Goal: Information Seeking & Learning: Find specific fact

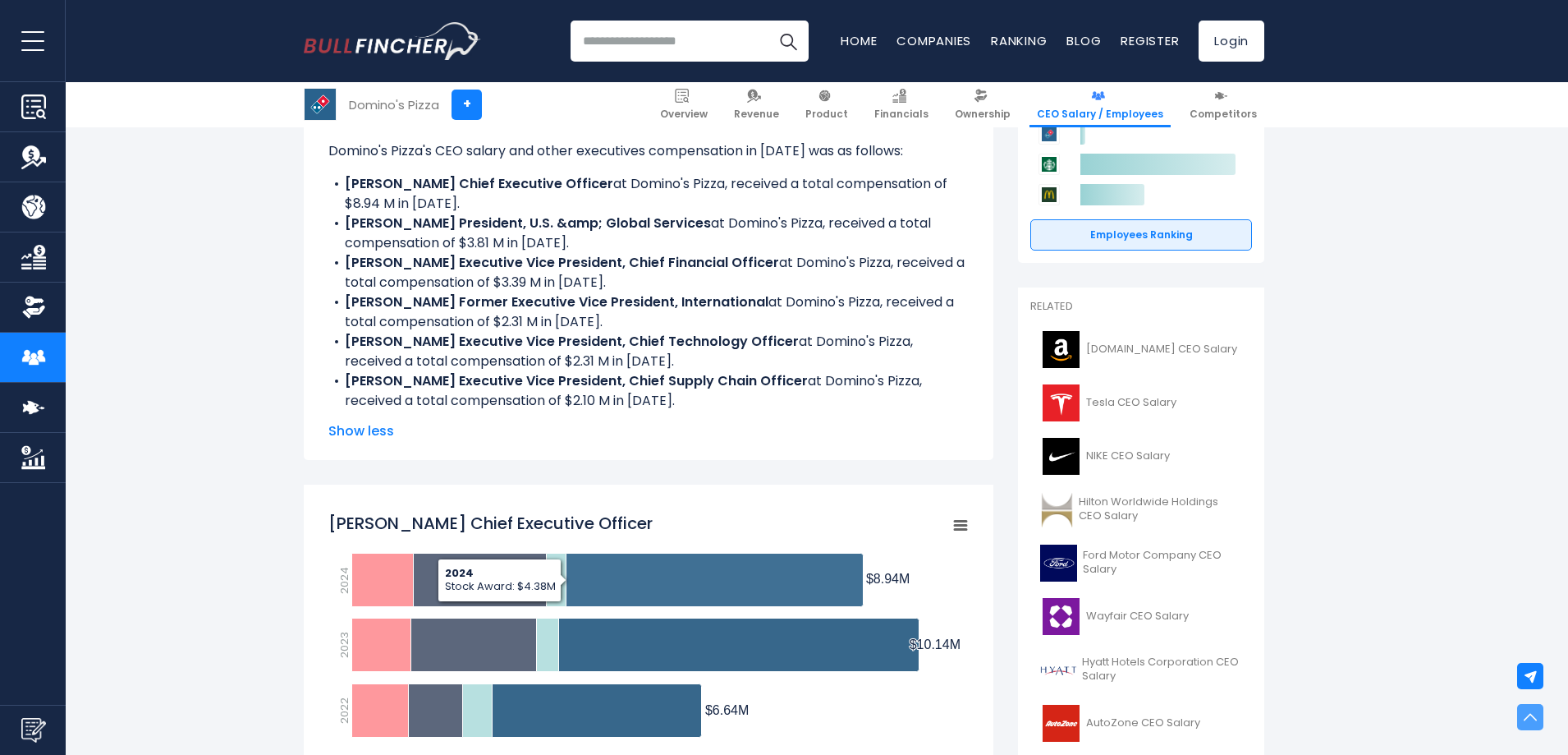
scroll to position [137, 0]
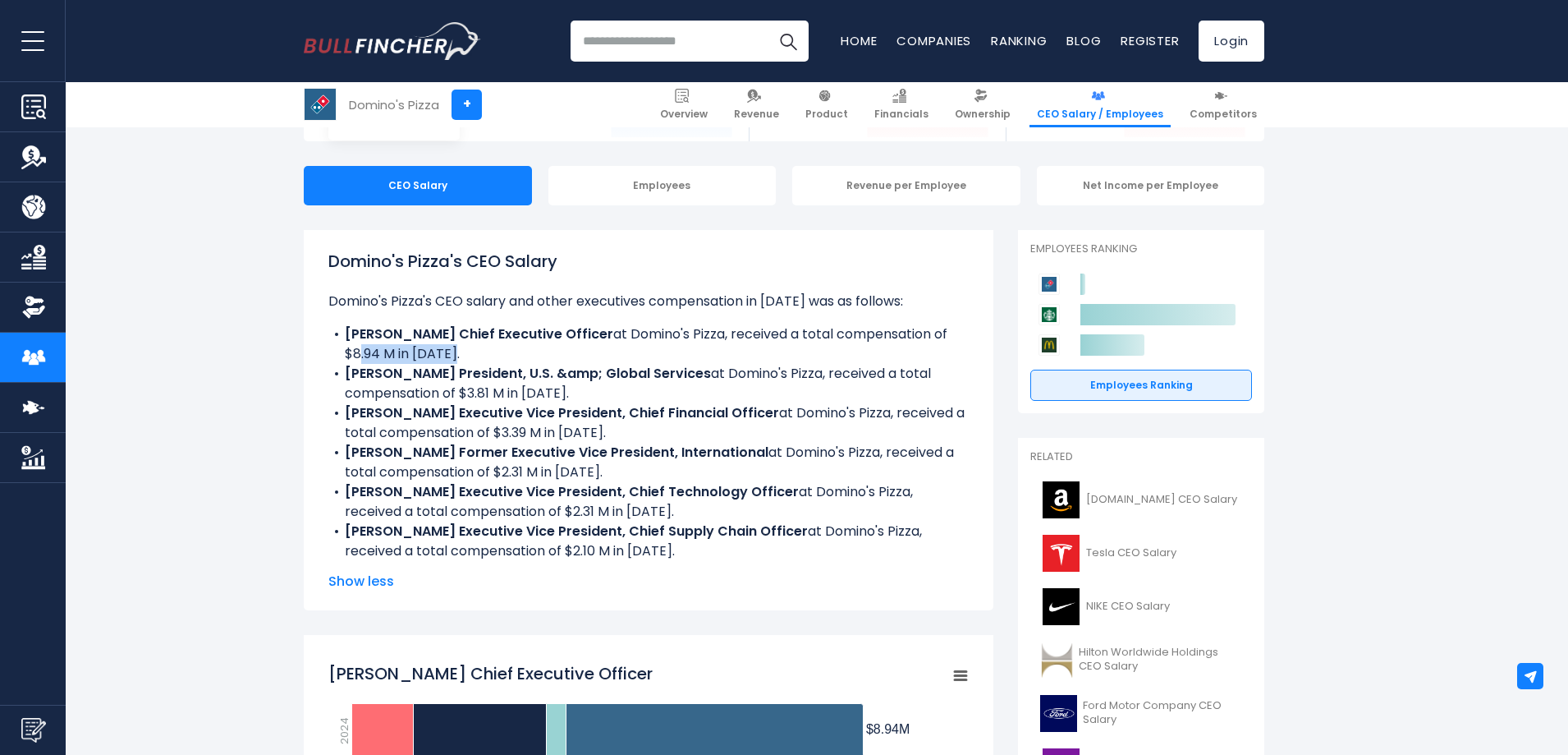
drag, startPoint x: 353, startPoint y: 351, endPoint x: 459, endPoint y: 347, distance: 106.1
click at [459, 347] on li "Russell J. Weiner Chief Executive Officer at Domino's Pizza, received a total c…" at bounding box center [649, 344] width 640 height 39
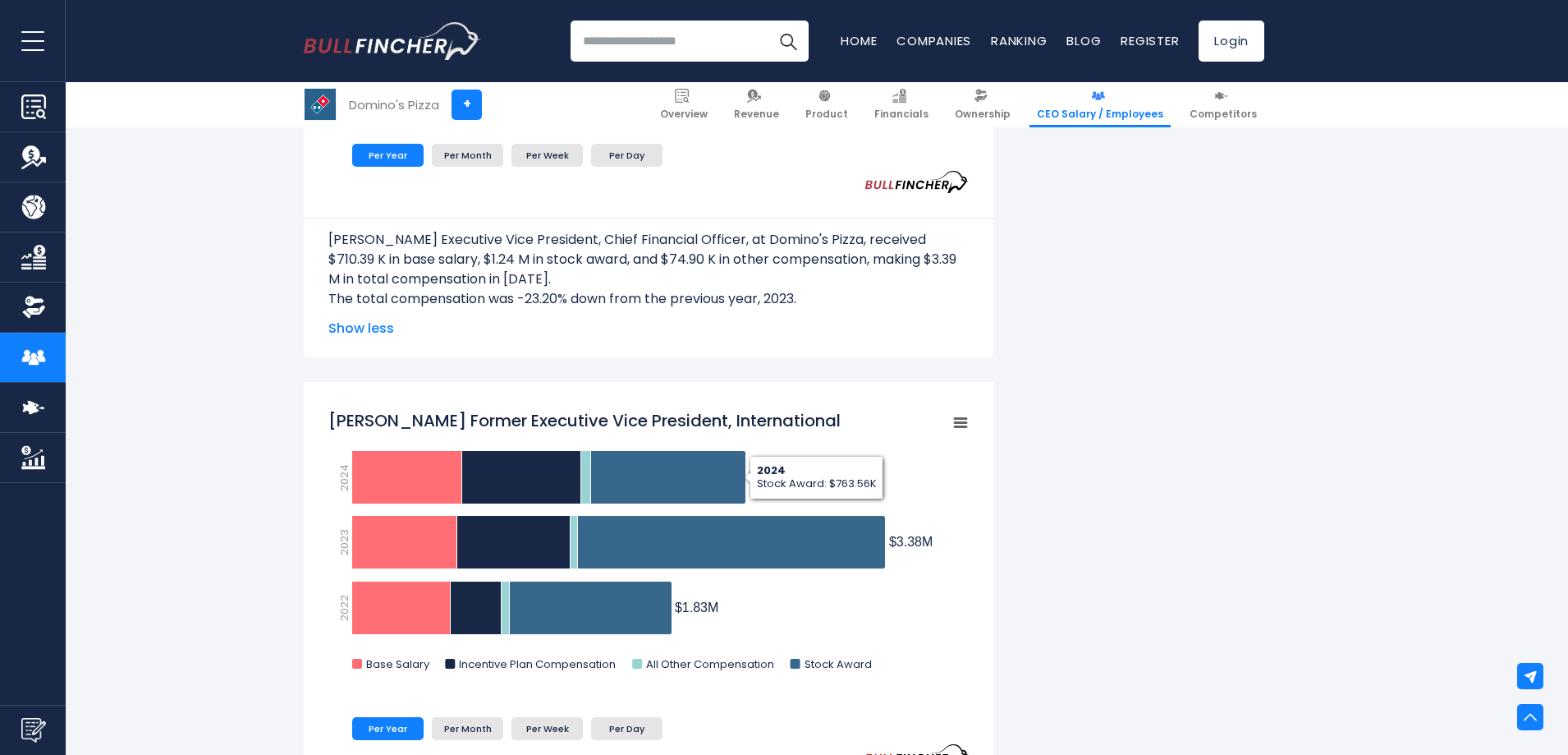
scroll to position [2136, 0]
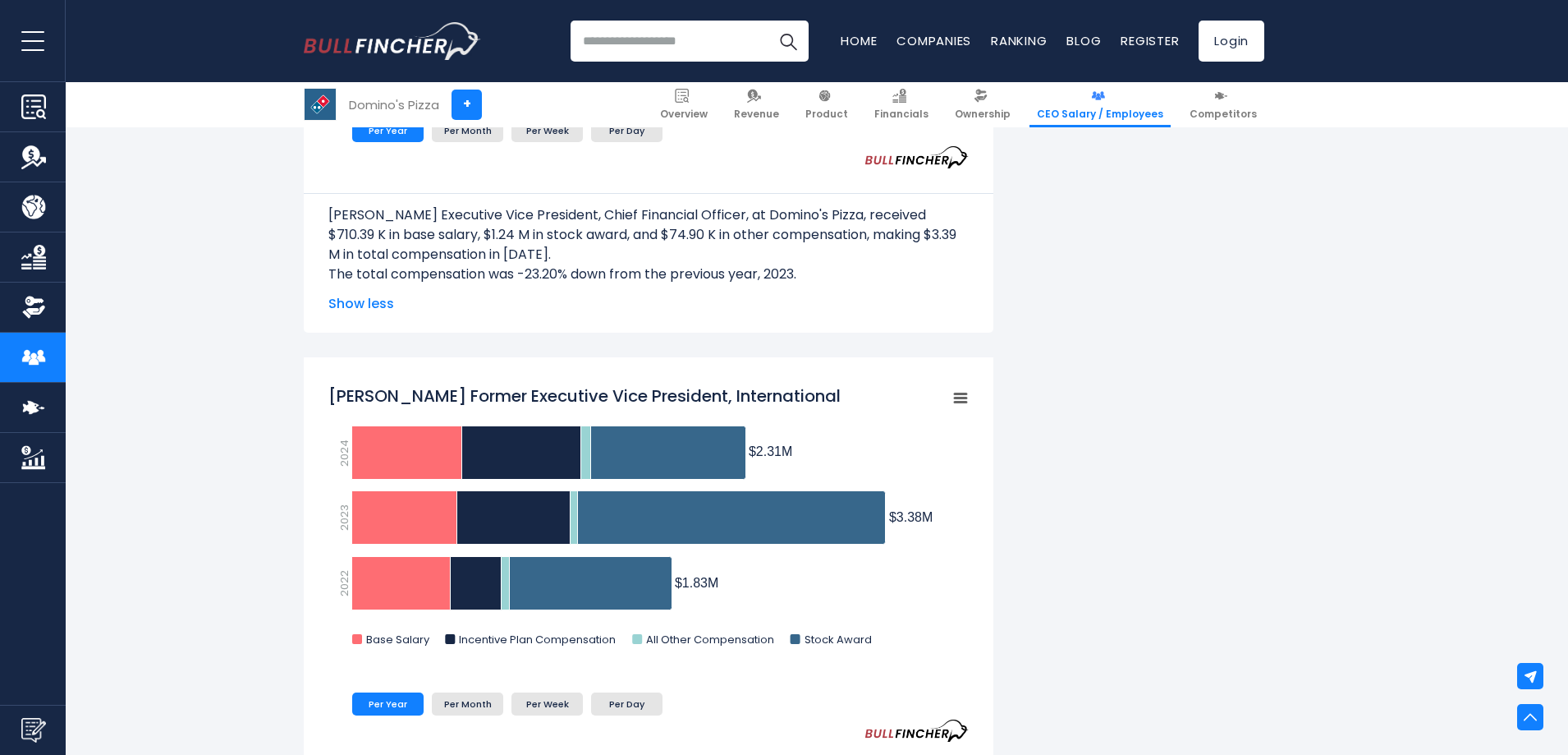
click at [650, 45] on input "search" at bounding box center [690, 41] width 238 height 41
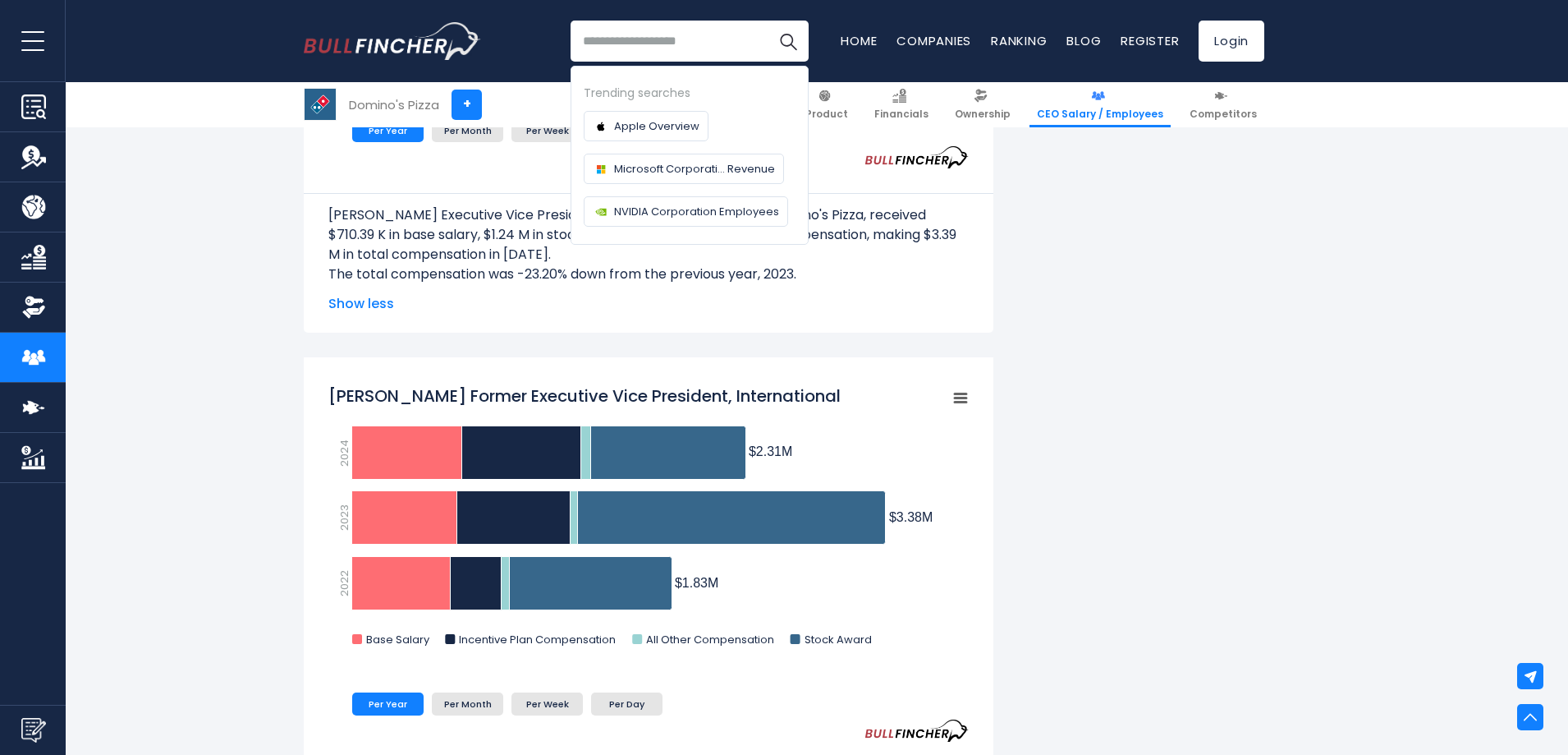
click at [650, 45] on input "search" at bounding box center [690, 41] width 238 height 41
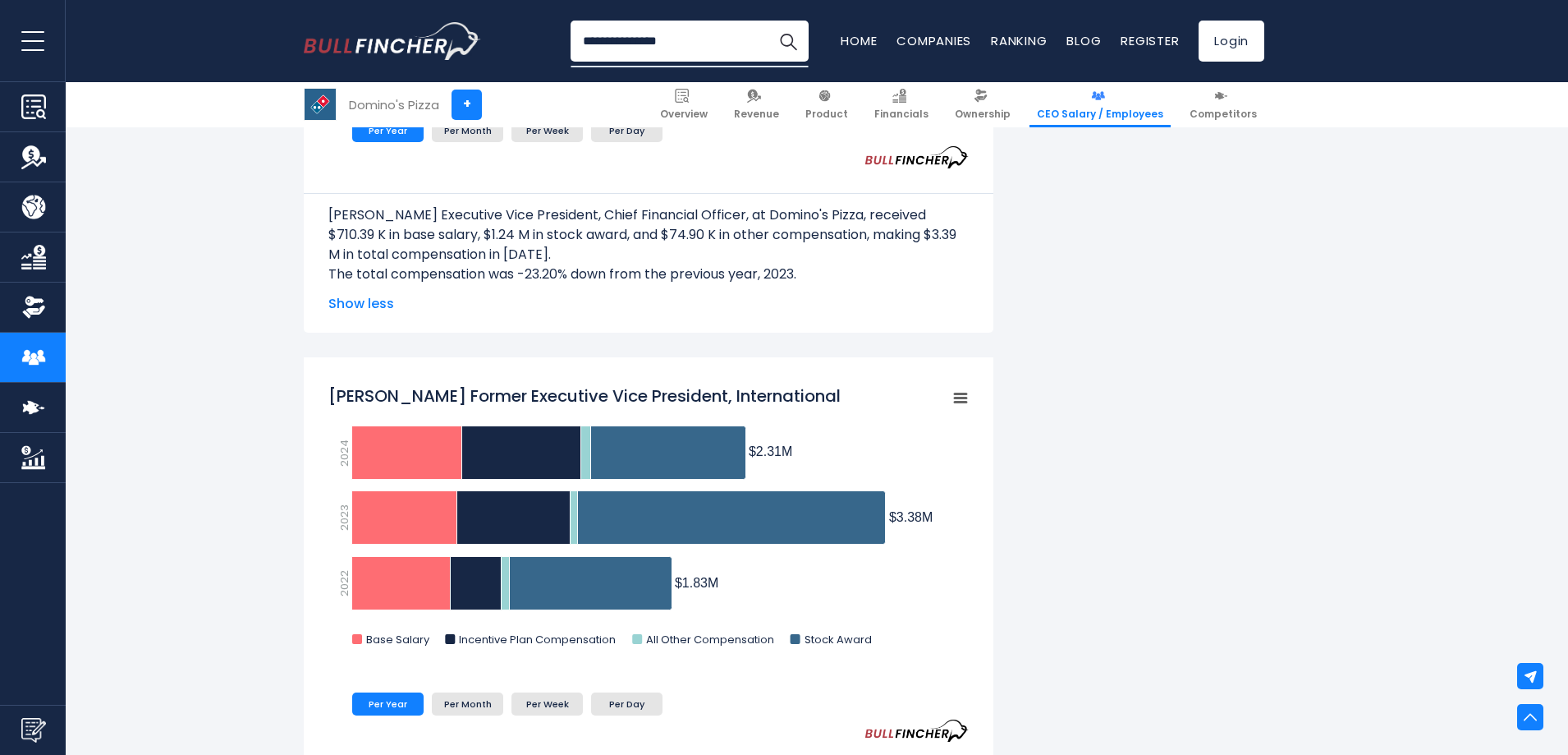
type input "**********"
click at [768, 21] on button "Search" at bounding box center [788, 41] width 41 height 41
click at [696, 33] on input "**********" at bounding box center [690, 41] width 238 height 41
drag, startPoint x: 715, startPoint y: 40, endPoint x: 465, endPoint y: 41, distance: 250.0
click at [466, 40] on div "**********" at bounding box center [784, 41] width 960 height 82
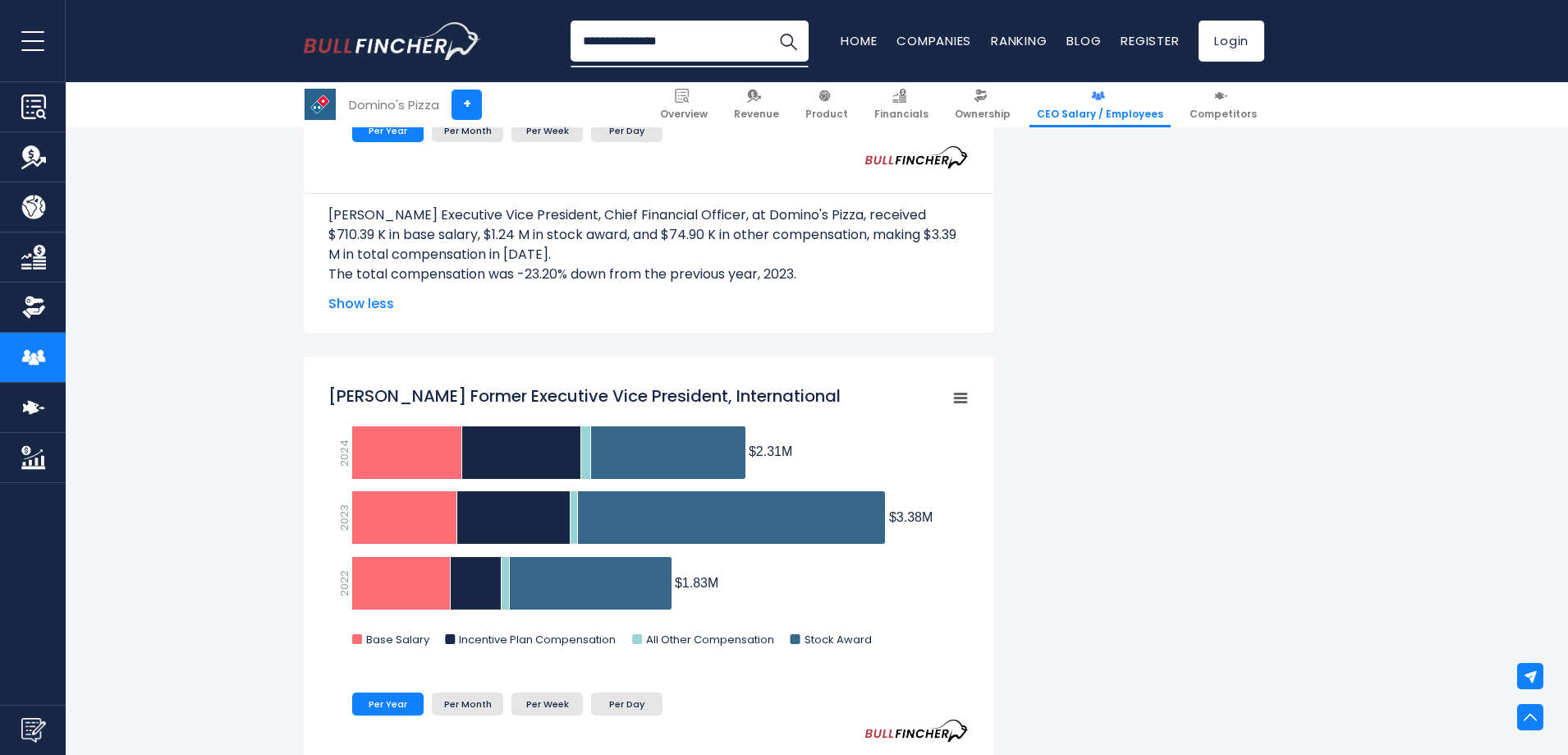
click at [389, 104] on div "Domino's Pizza" at bounding box center [394, 105] width 90 height 19
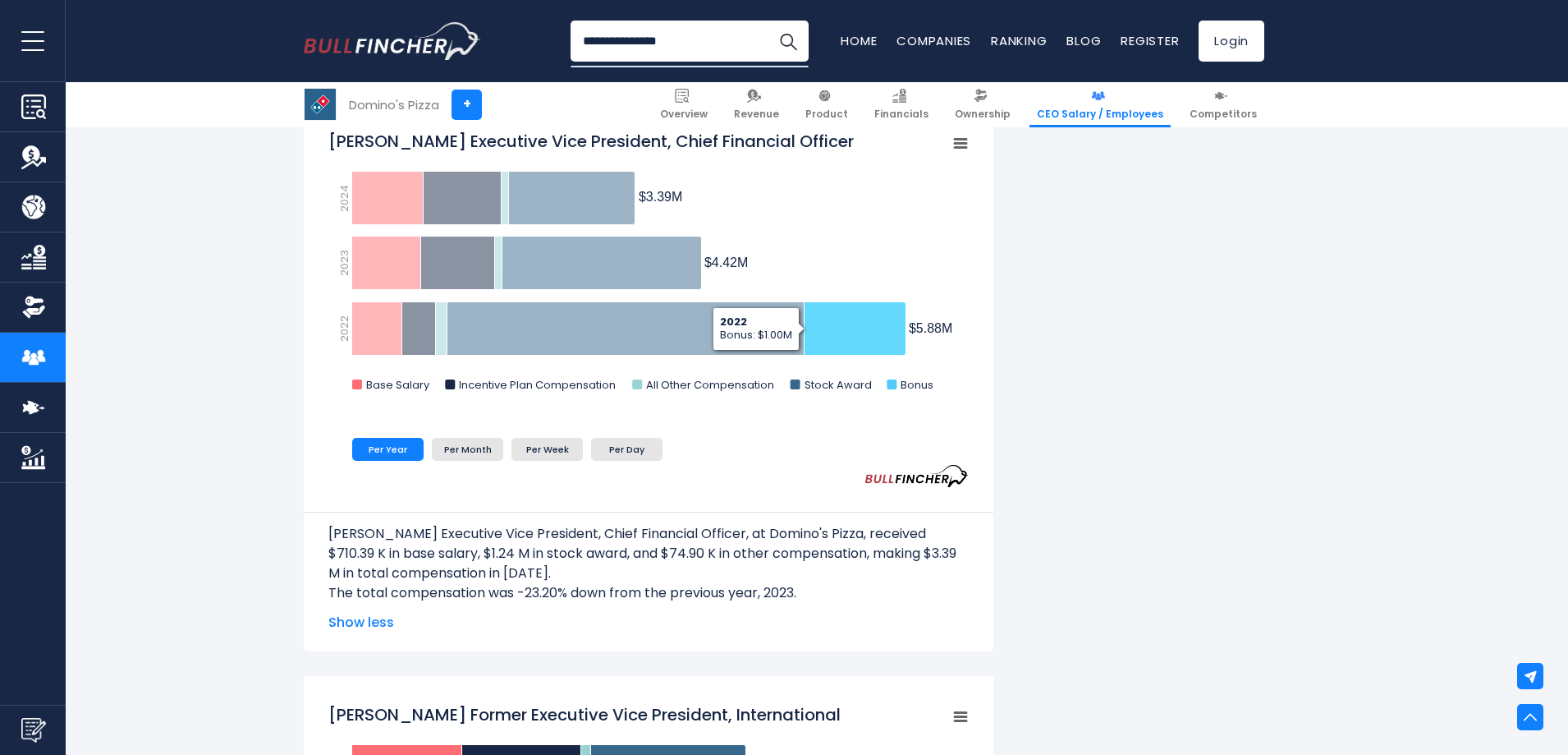
scroll to position [1753, 0]
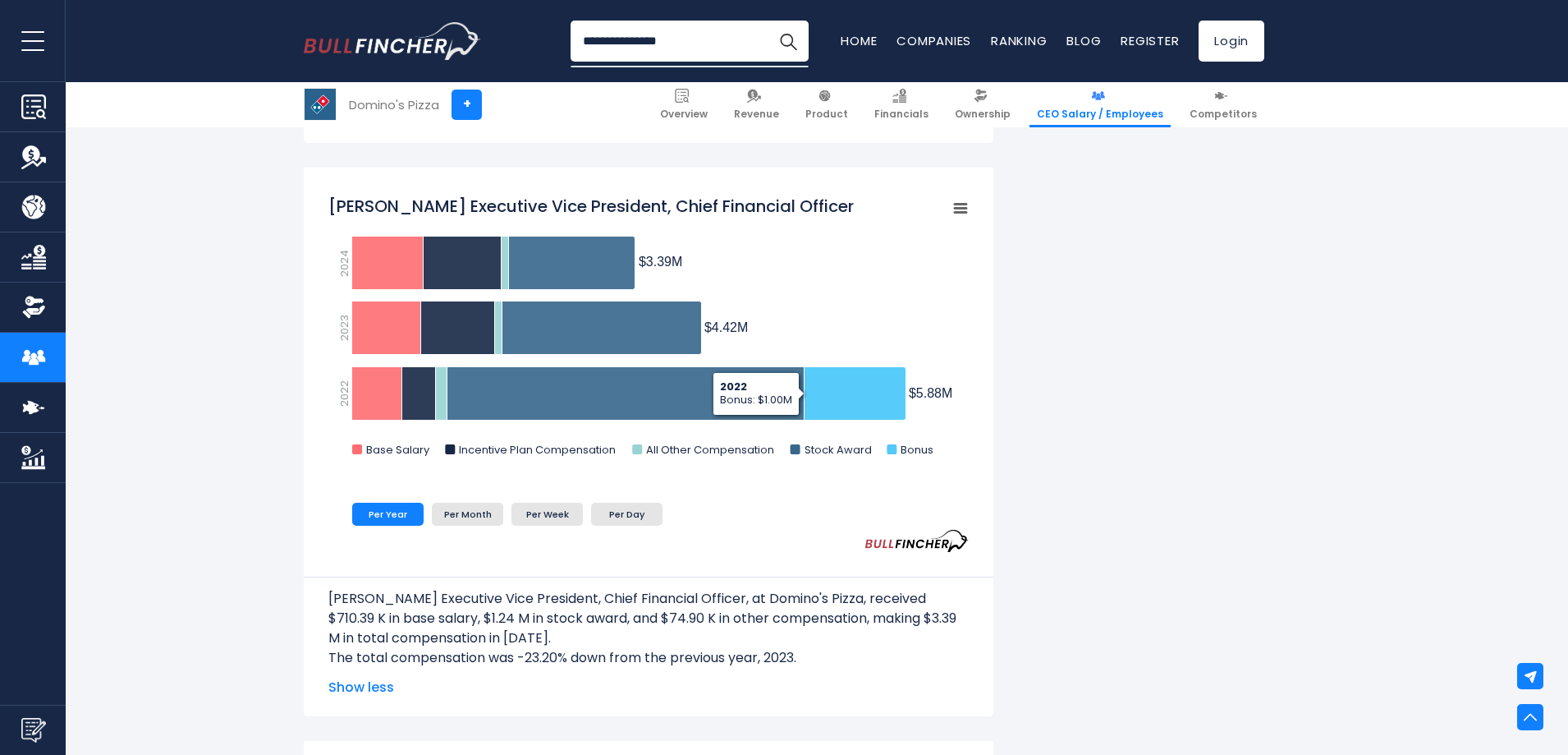
click at [1109, 109] on span "CEO Salary / Employees" at bounding box center [1100, 114] width 126 height 13
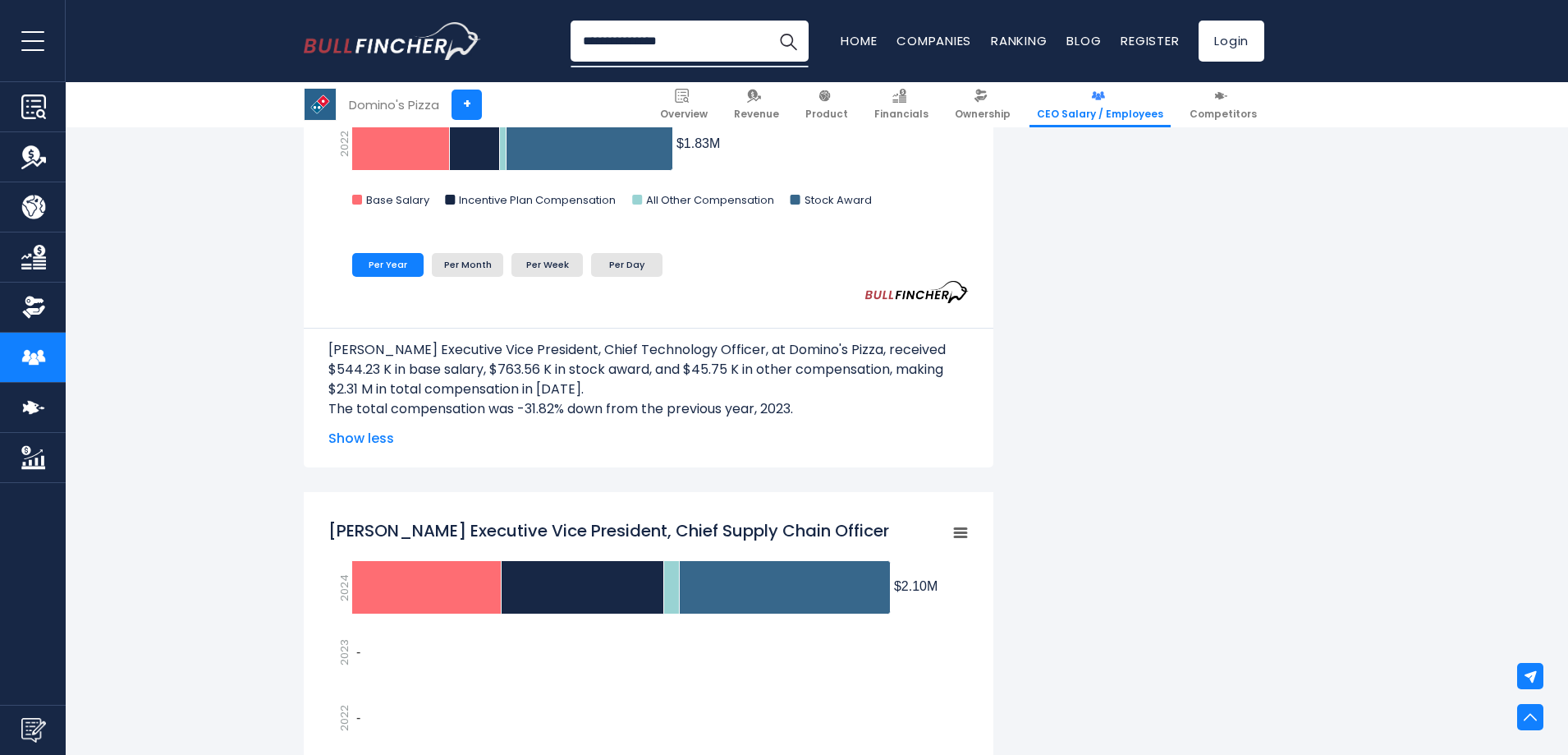
scroll to position [3201, 0]
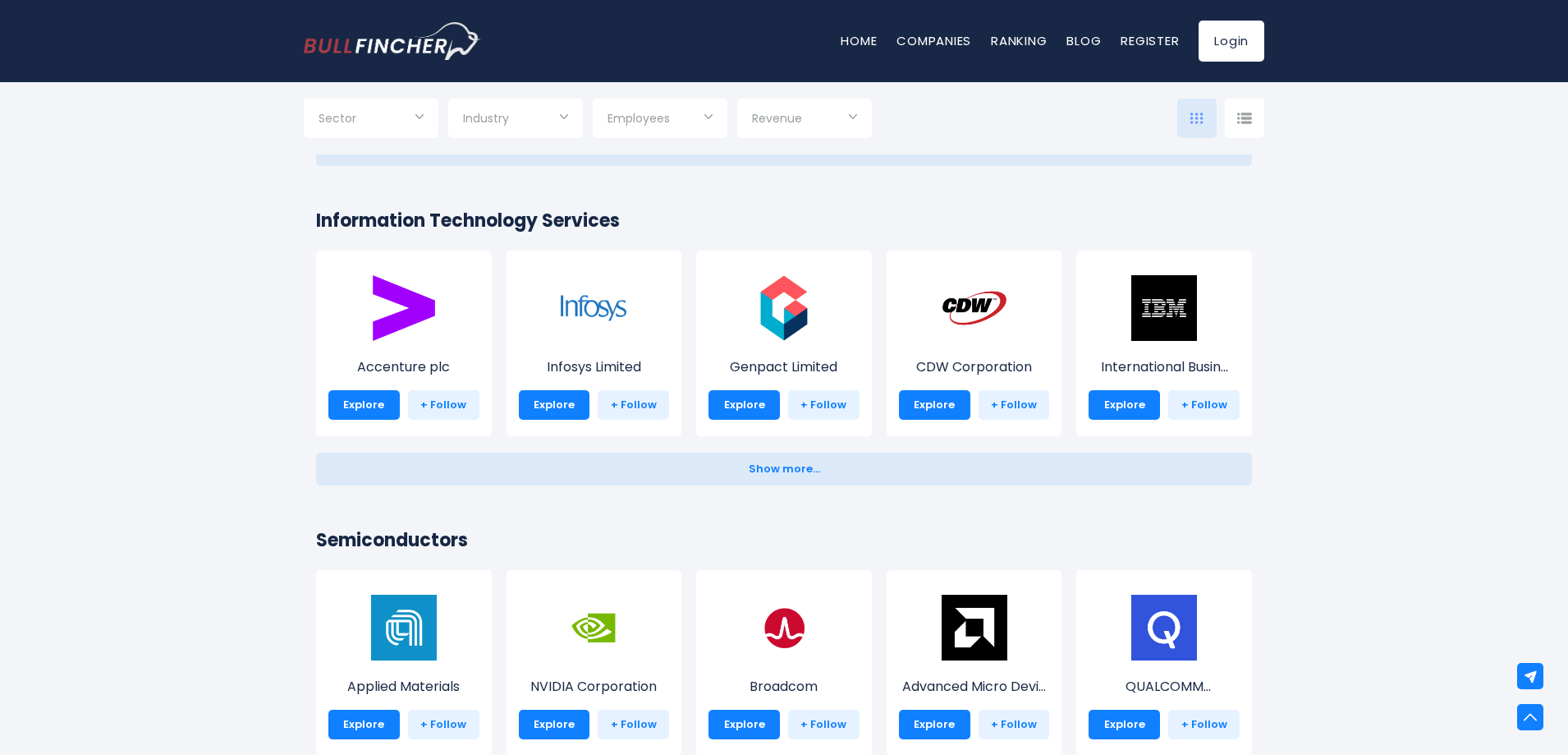
scroll to position [1698, 0]
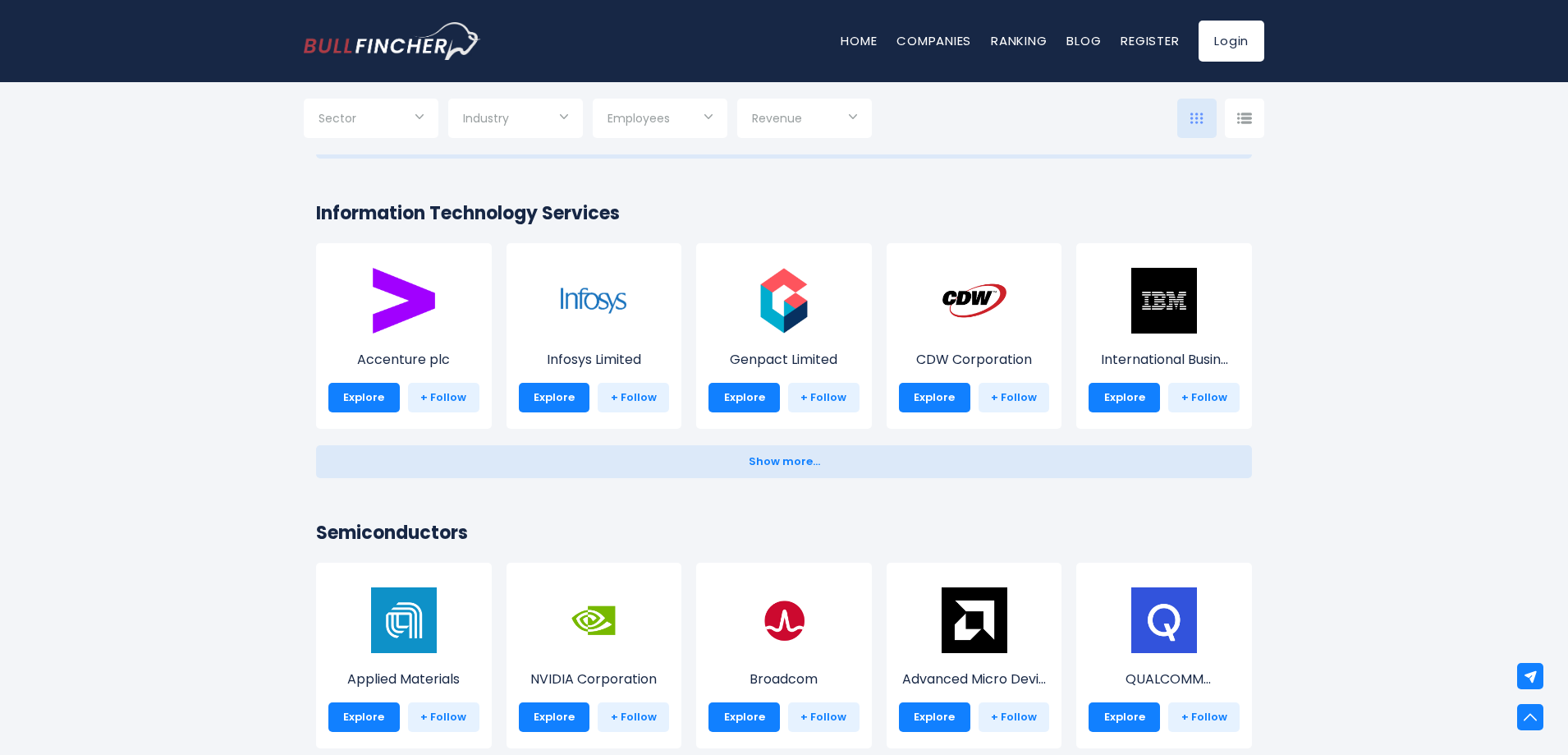
click at [663, 130] on input "Selection" at bounding box center [660, 120] width 105 height 30
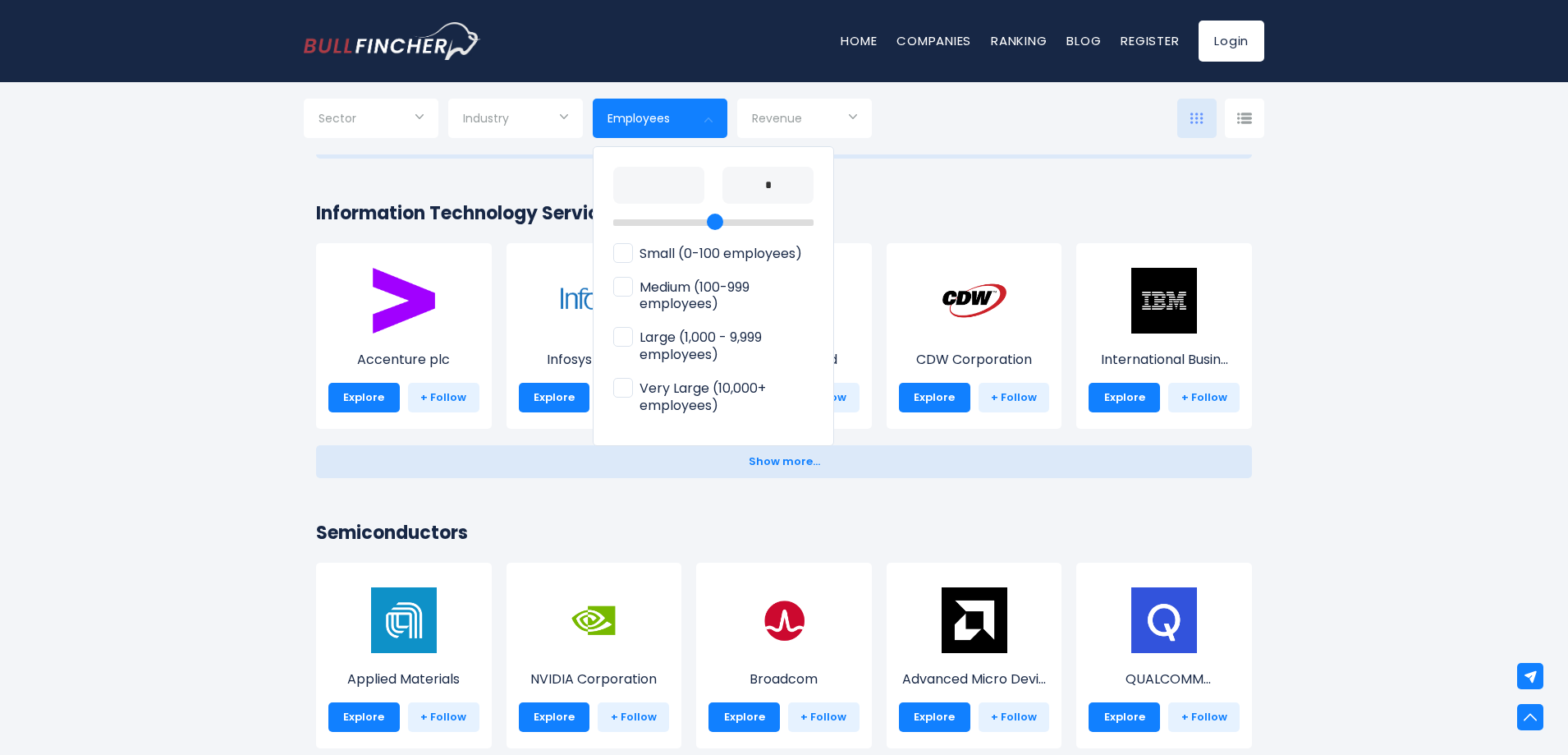
click at [663, 130] on div at bounding box center [784, 378] width 1568 height 755
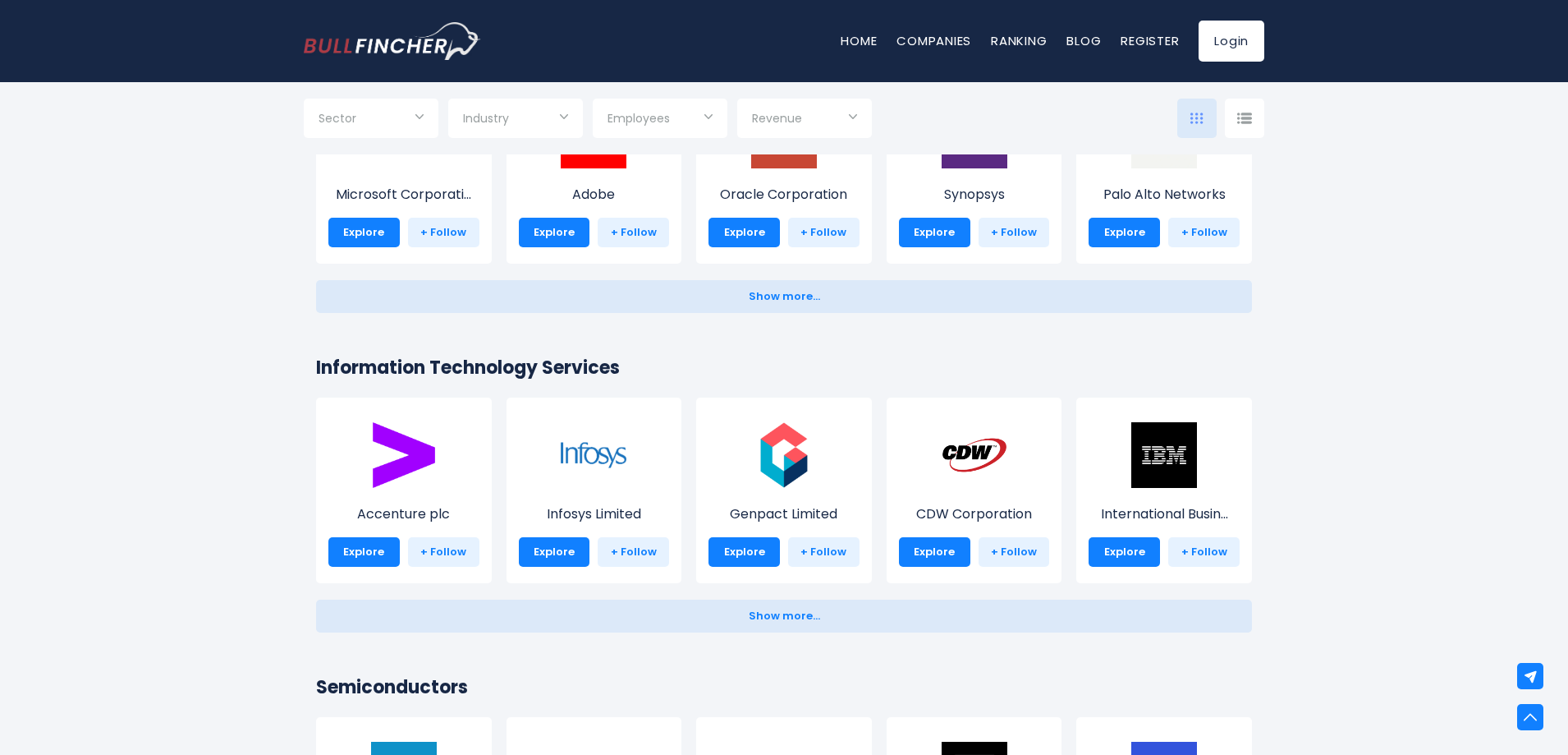
scroll to position [1534, 0]
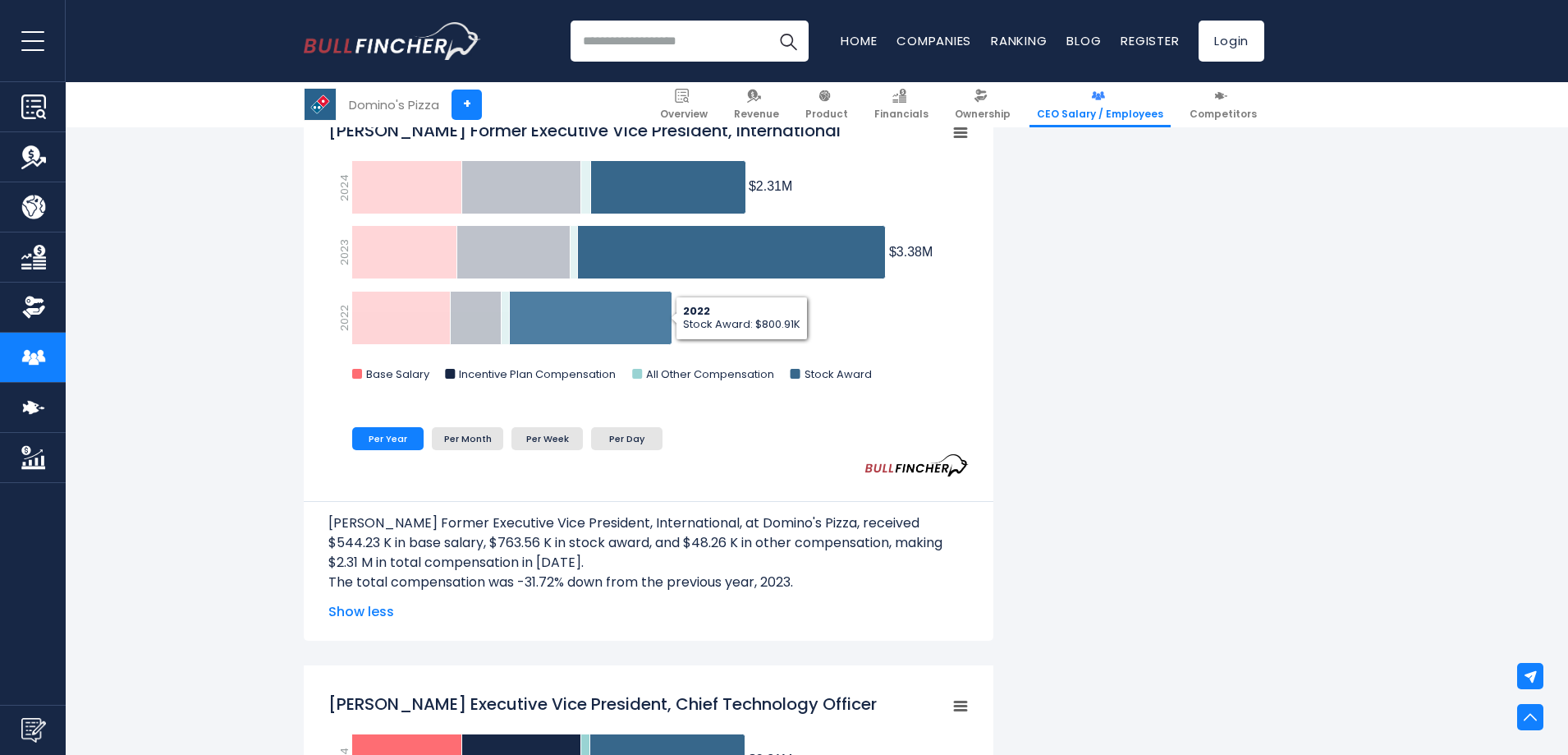
scroll to position [2547, 0]
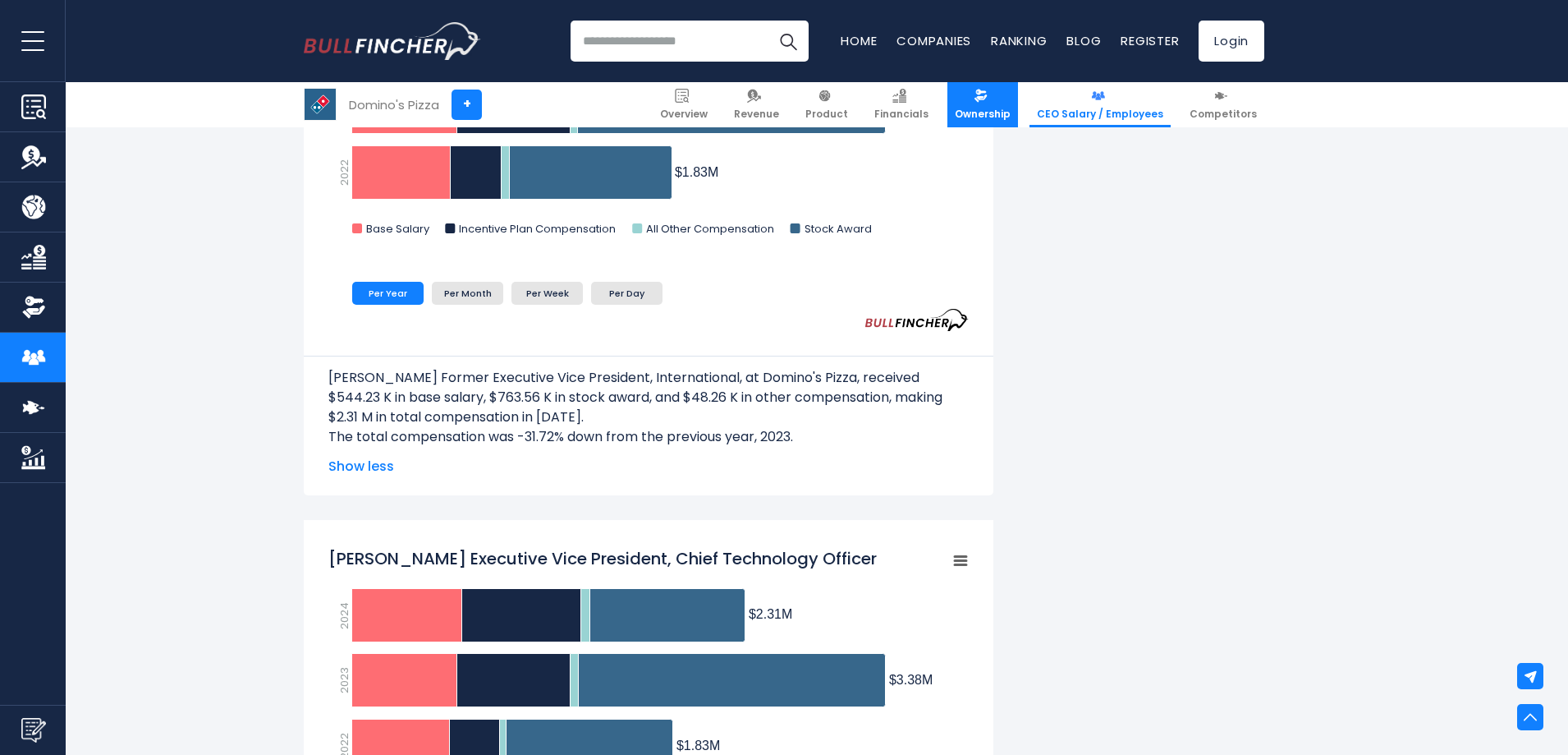
click at [1000, 119] on span "Ownership" at bounding box center [983, 114] width 56 height 13
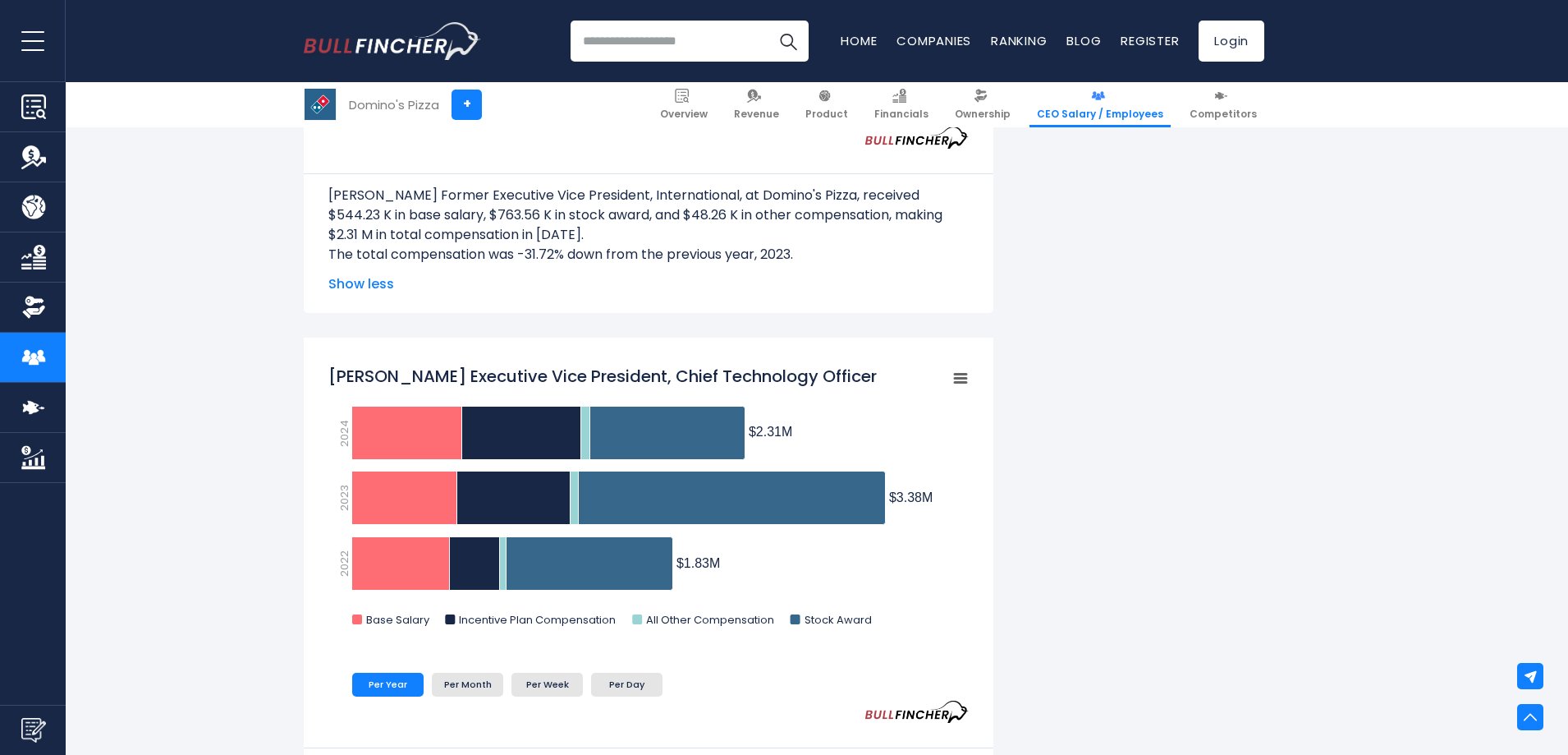
scroll to position [2766, 0]
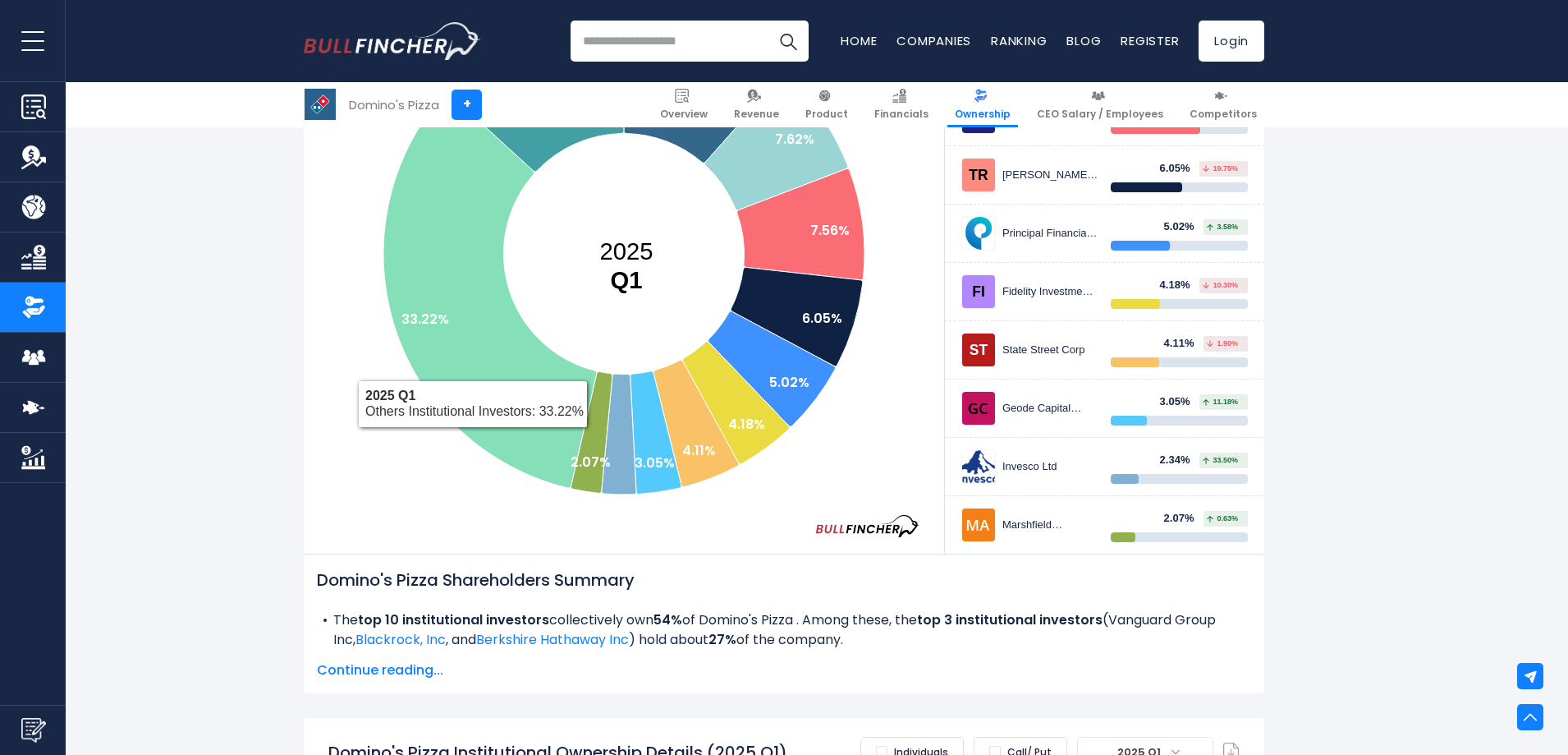
scroll to position [437, 0]
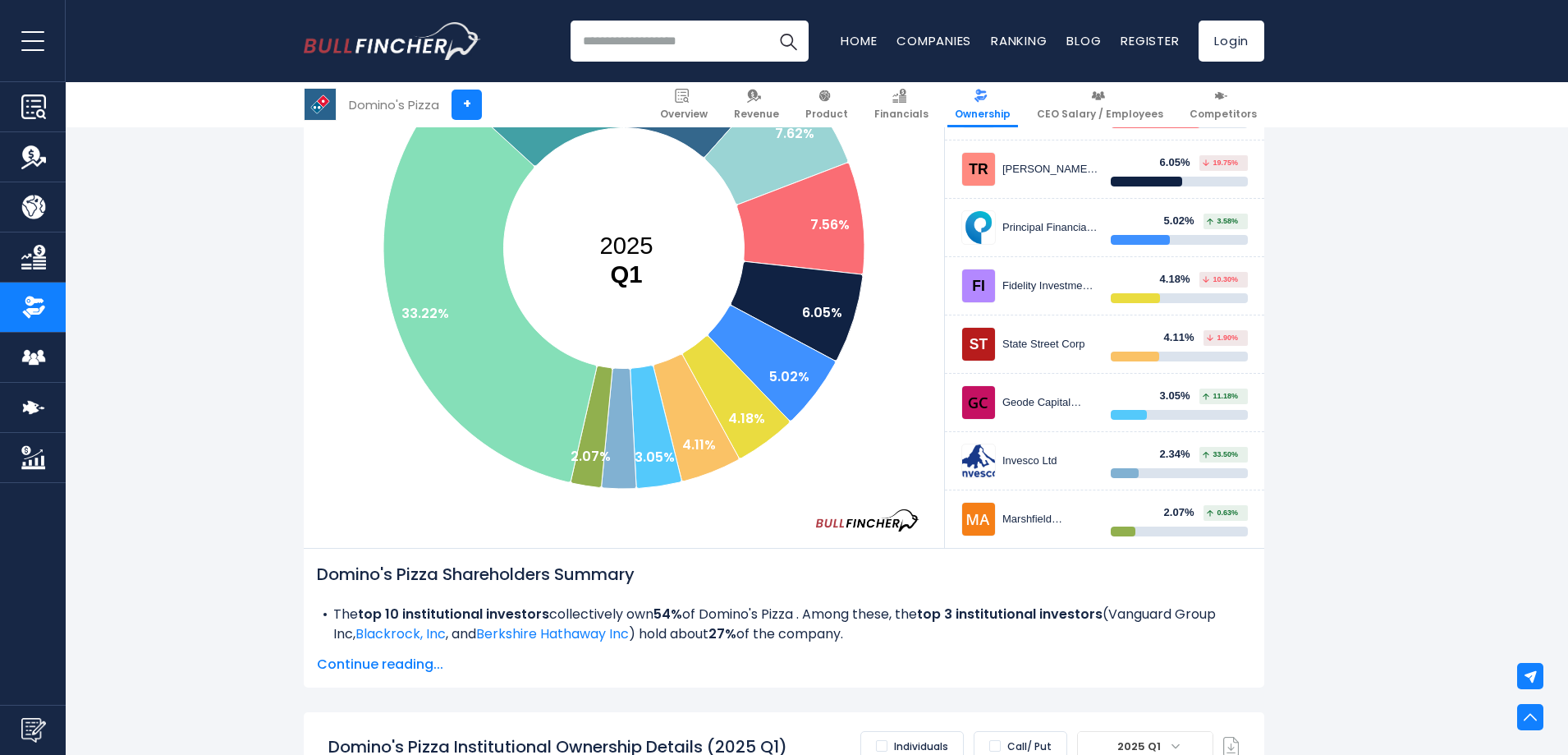
click at [371, 662] on span "Continue reading..." at bounding box center [784, 664] width 934 height 20
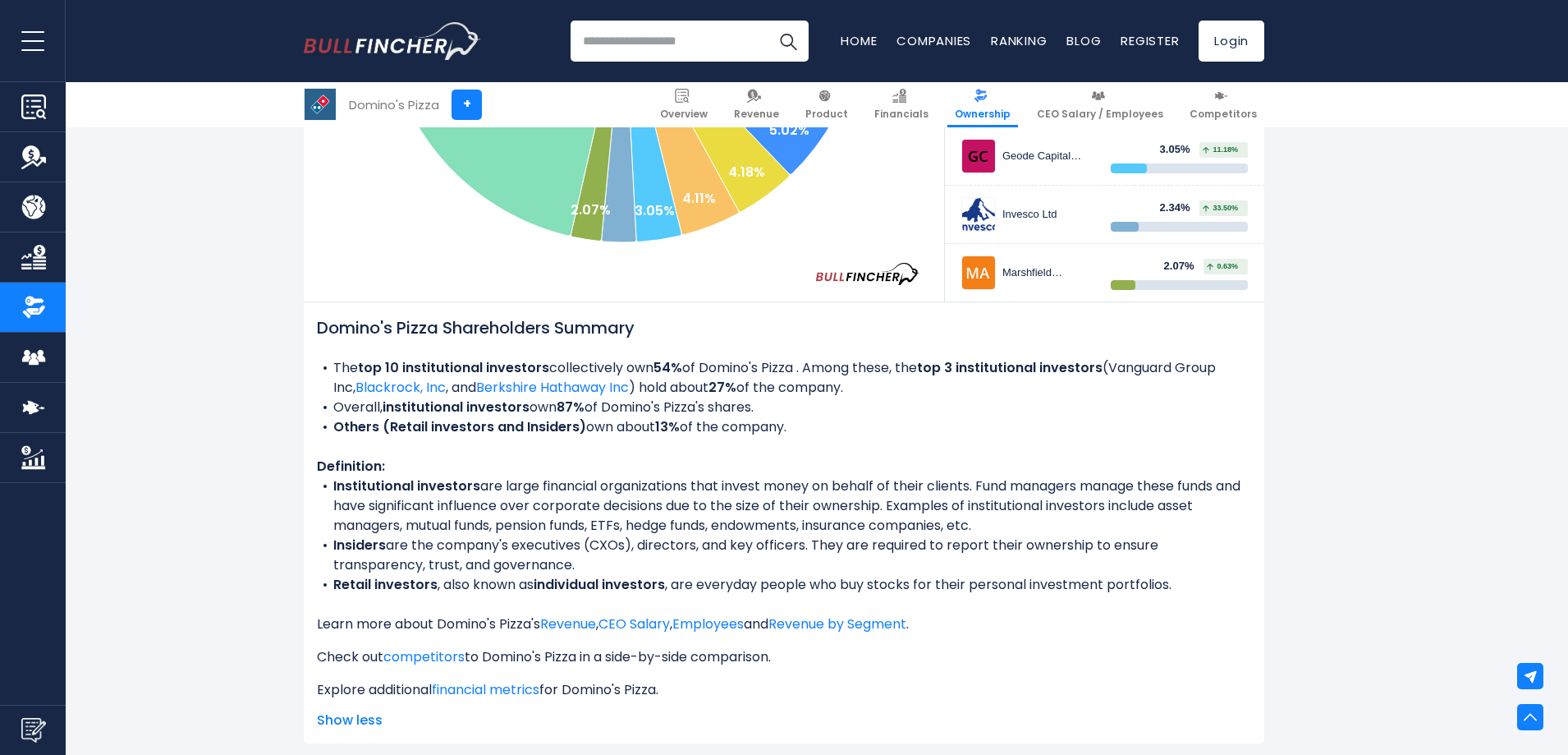
scroll to position [739, 0]
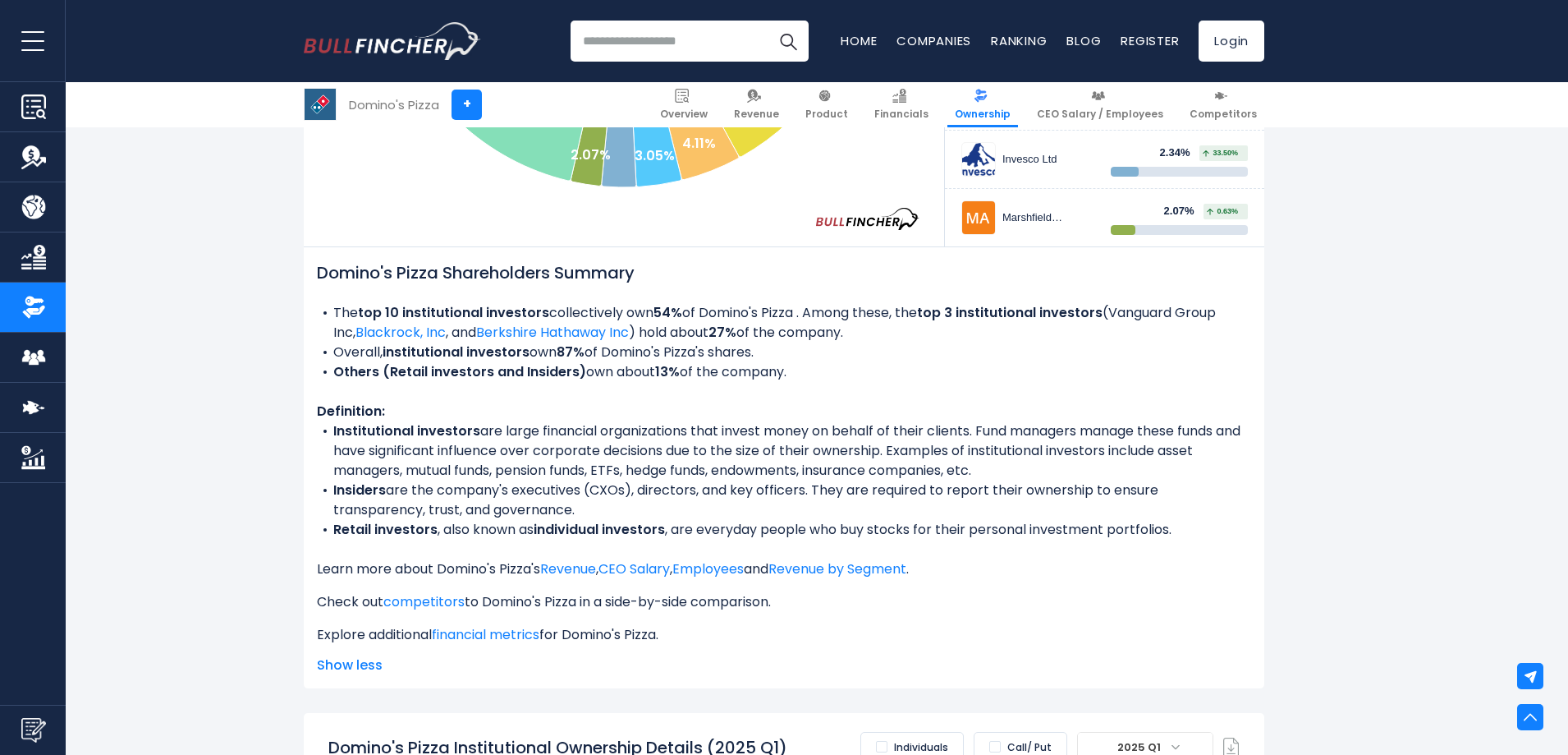
drag, startPoint x: 1159, startPoint y: 309, endPoint x: 905, endPoint y: 332, distance: 255.0
click at [905, 332] on li "The top 10 institutional investors collectively own 54% of Domino's Pizza . Amo…" at bounding box center [784, 323] width 934 height 39
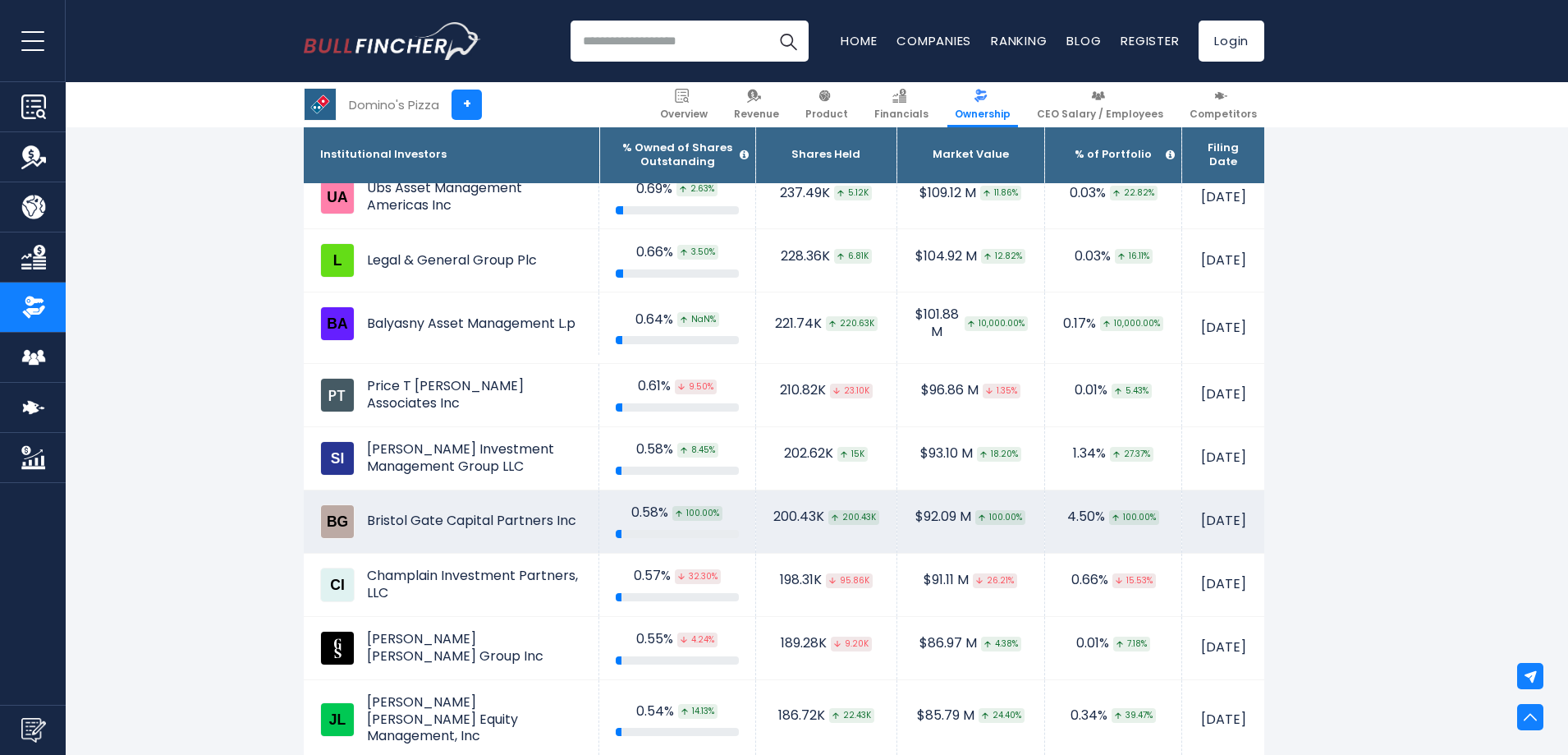
scroll to position [3232, 0]
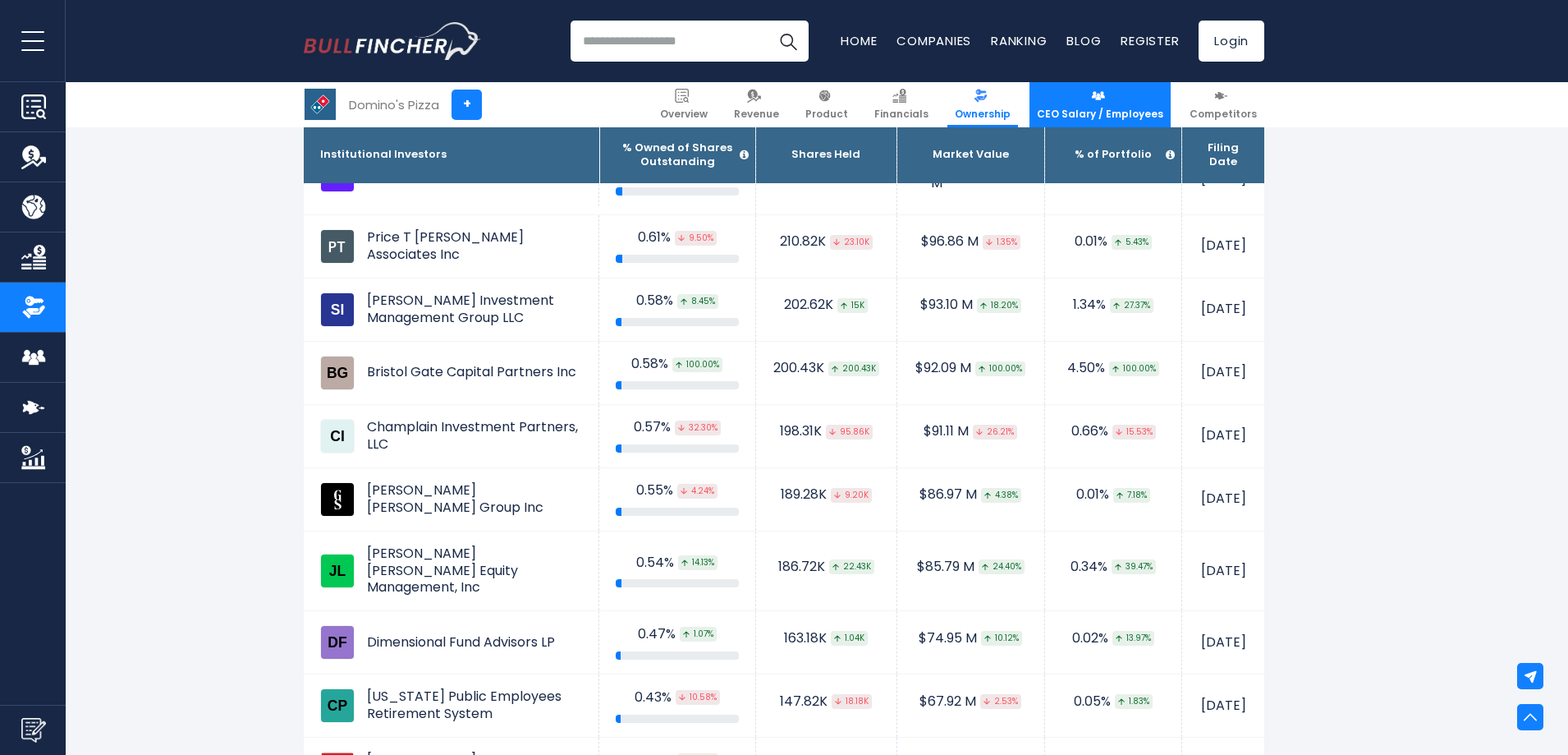
click at [1106, 96] on img at bounding box center [1098, 96] width 14 height 14
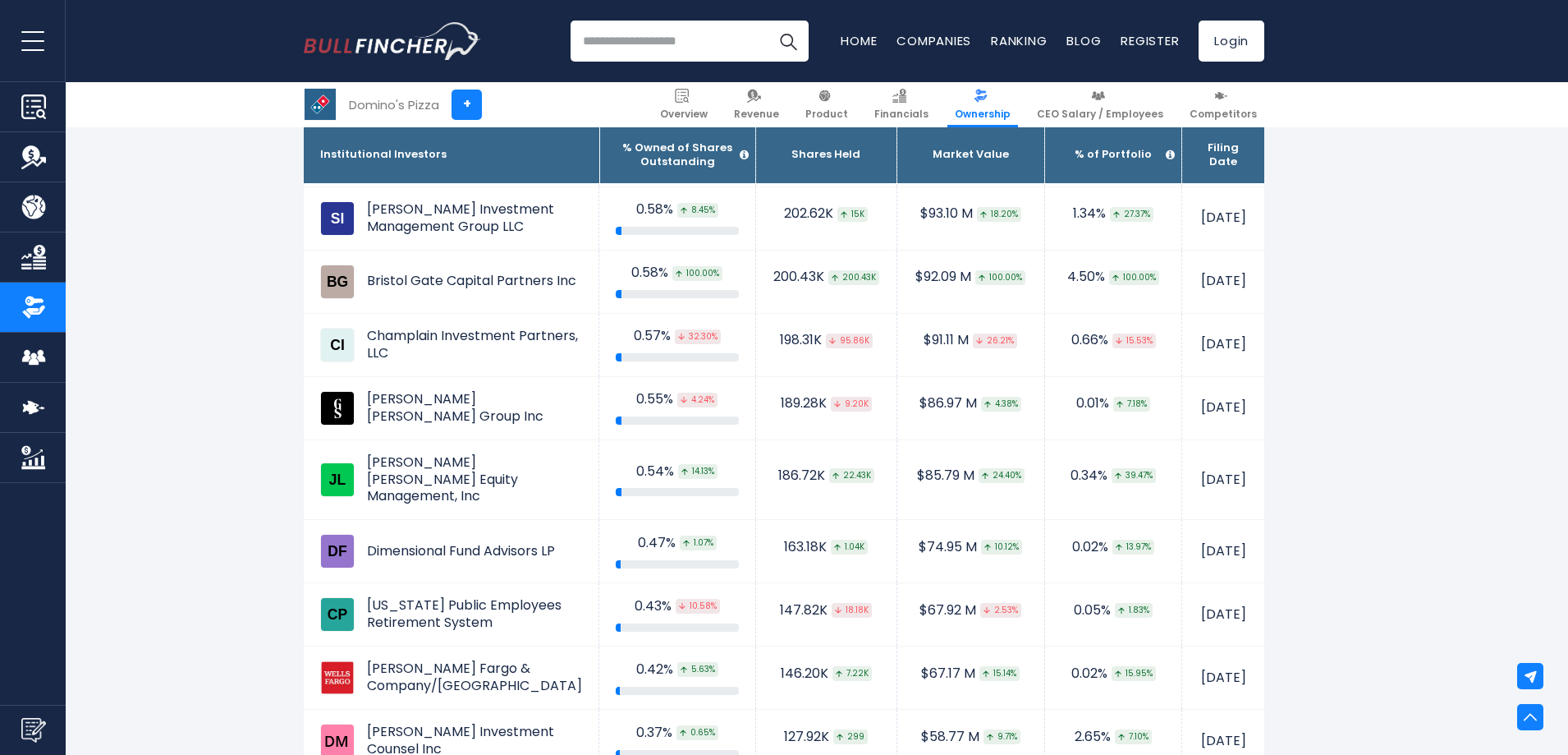
scroll to position [3451, 0]
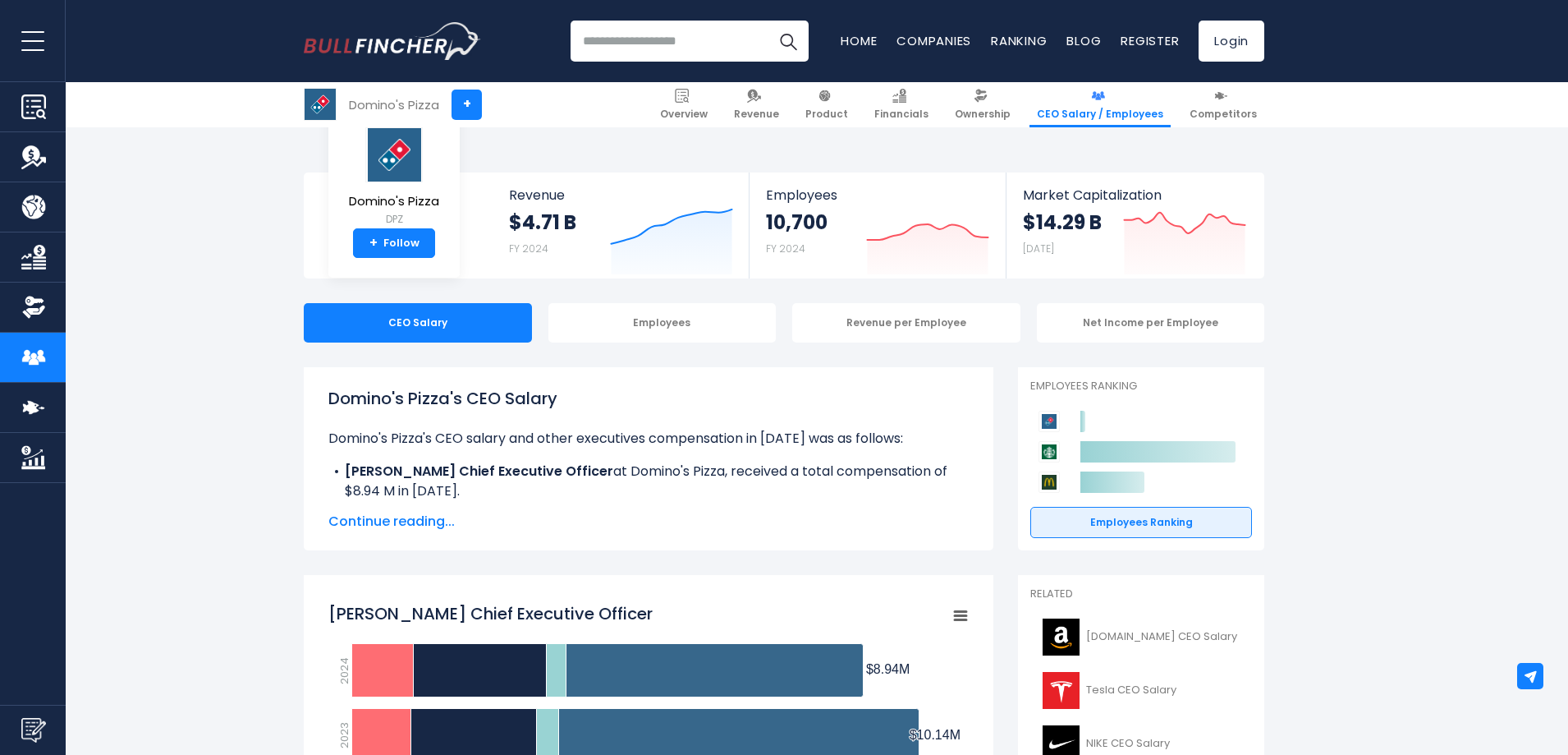
scroll to position [164, 0]
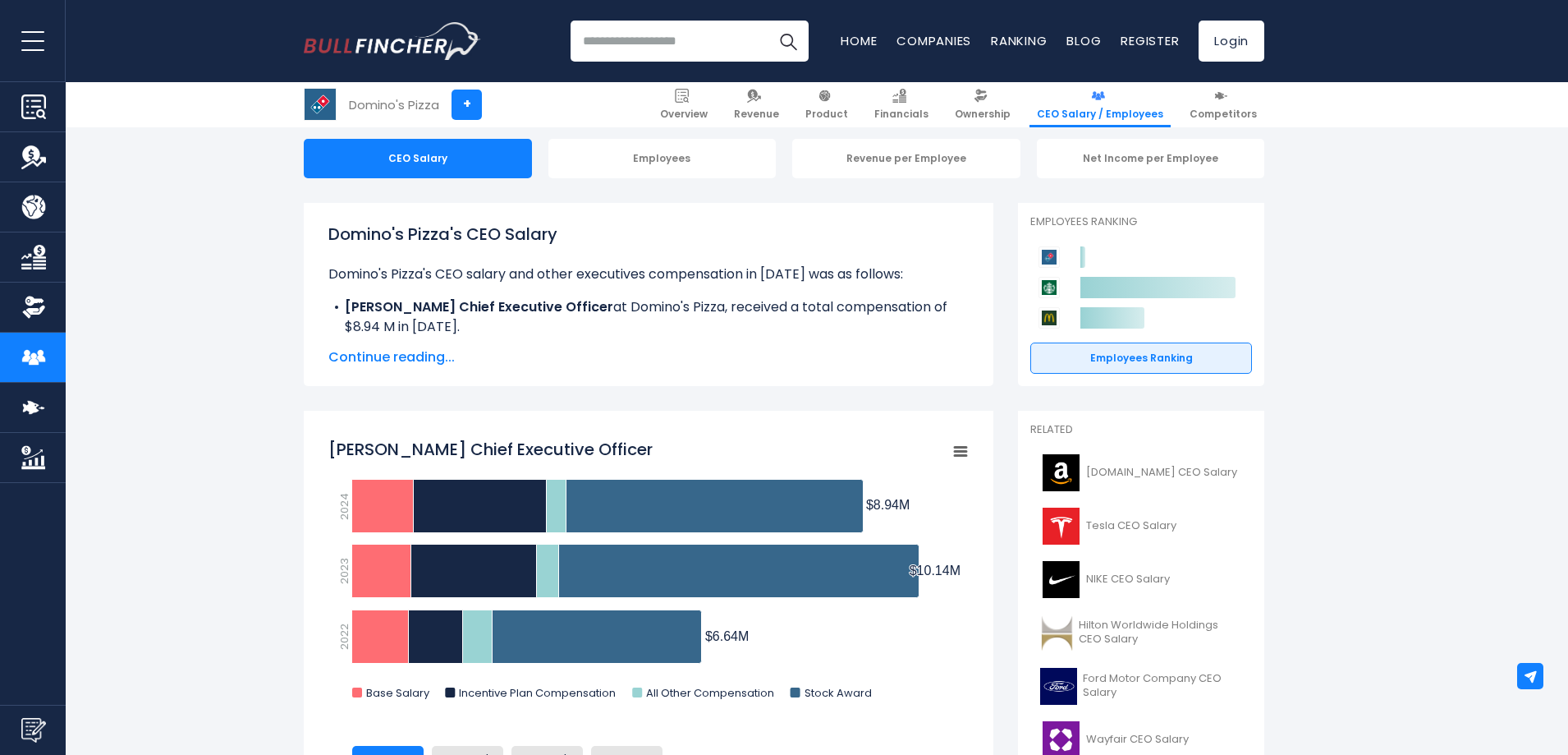
click at [424, 353] on span "Continue reading..." at bounding box center [649, 357] width 640 height 20
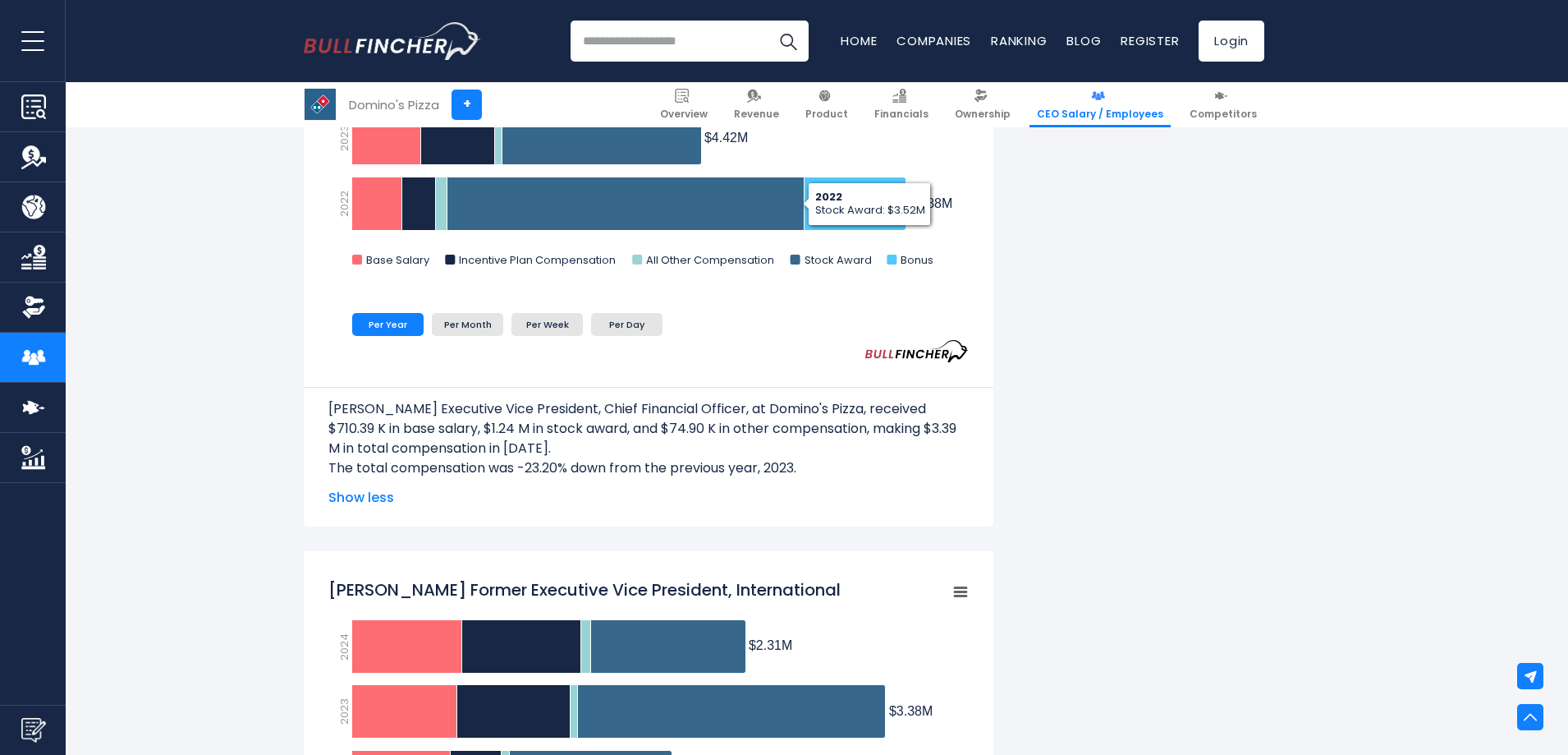
scroll to position [1945, 0]
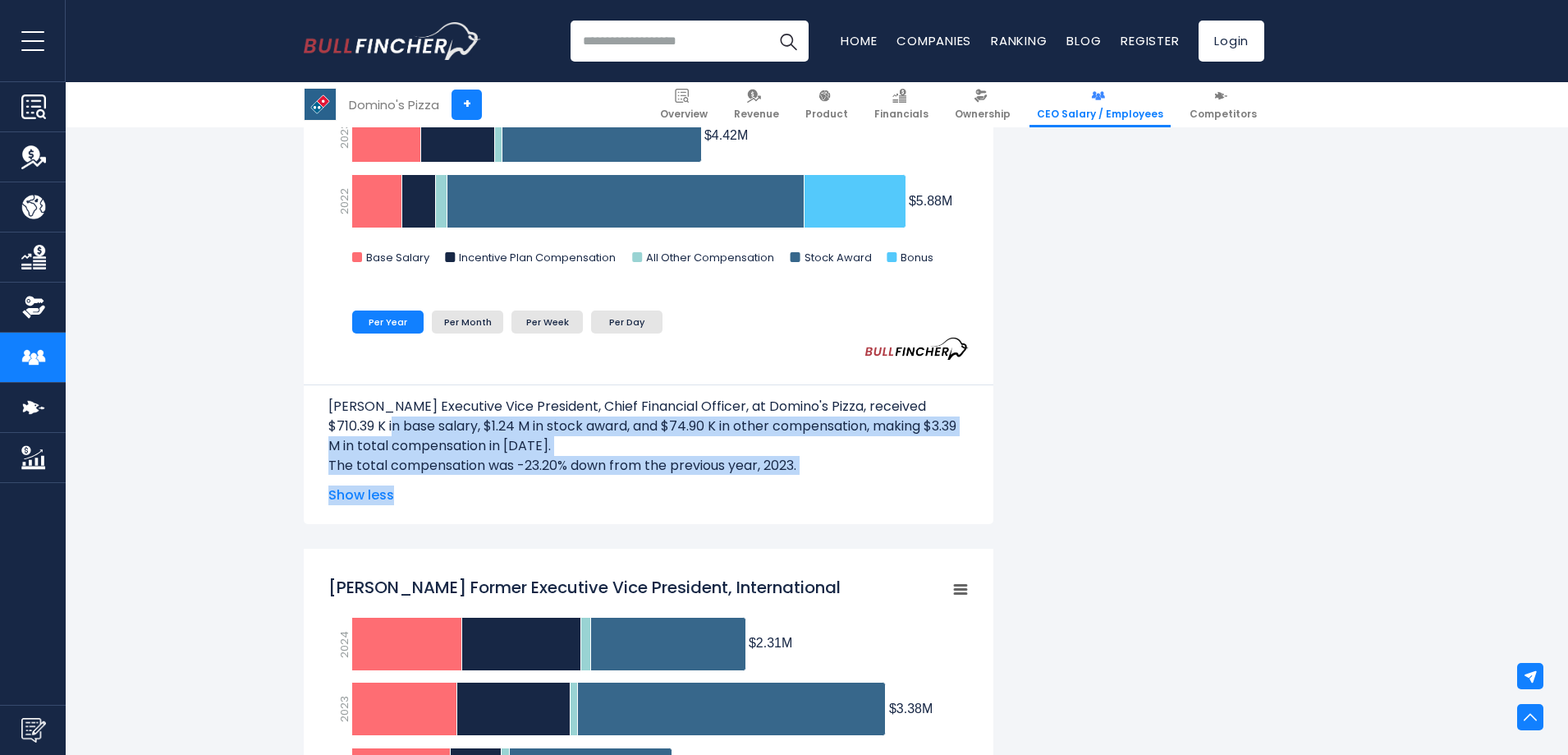
drag, startPoint x: 425, startPoint y: 433, endPoint x: 680, endPoint y: 482, distance: 259.7
click at [680, 482] on div "[PERSON_NAME] Executive Vice President, Chief Financial Officer, at Domino's Pi…" at bounding box center [649, 432] width 640 height 145
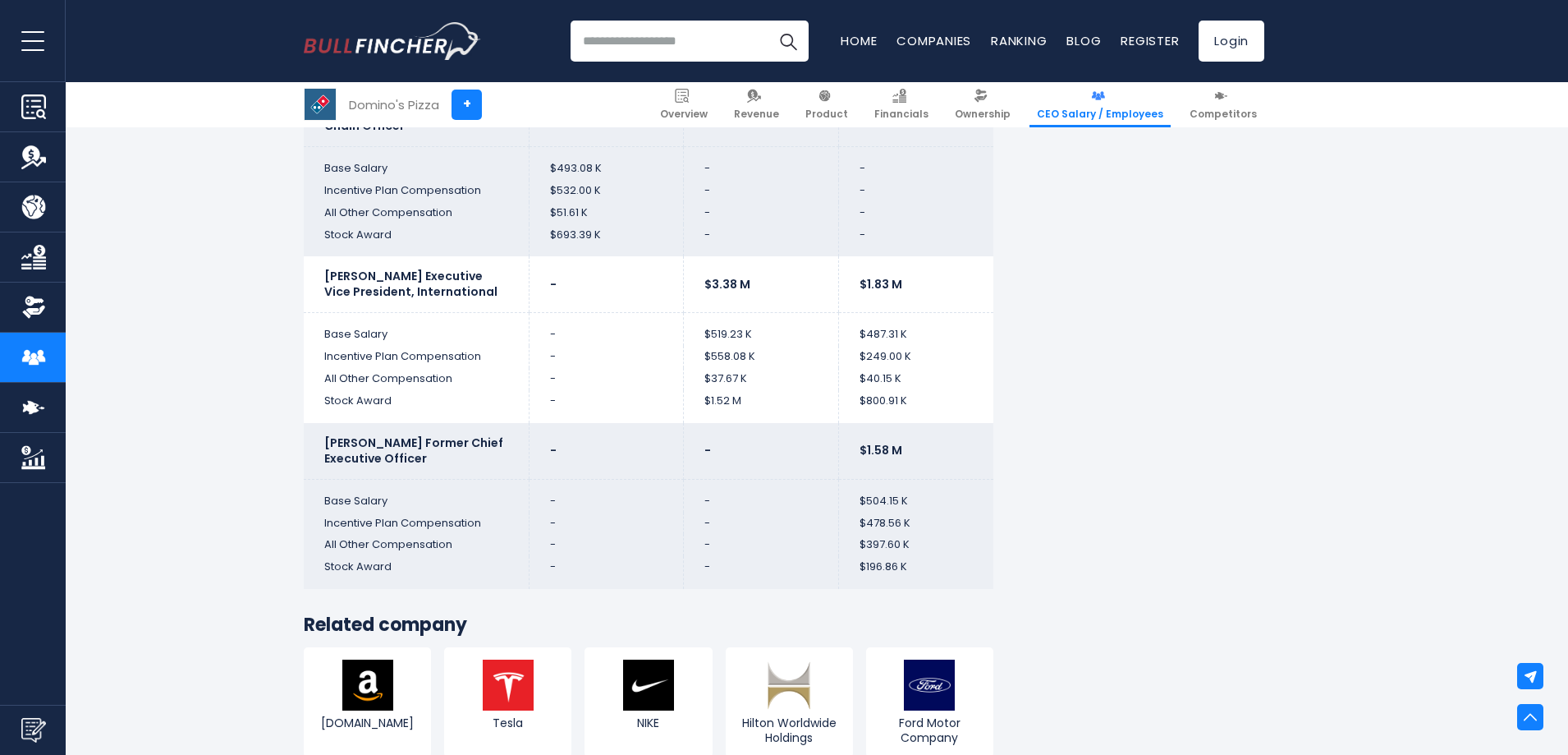
scroll to position [4984, 0]
